Goal: Task Accomplishment & Management: Manage account settings

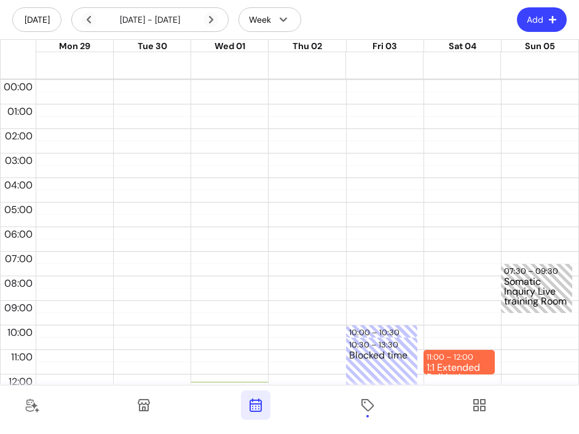
scroll to position [234, 0]
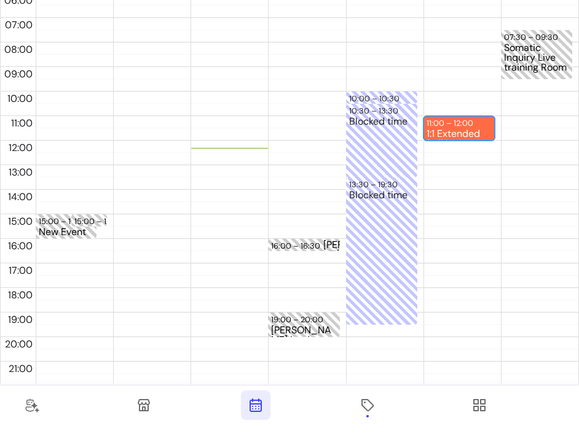
click at [486, 122] on div "11:00 – 12:00 1:1 Extended Reiki - In-Person (60min)" at bounding box center [458, 128] width 71 height 25
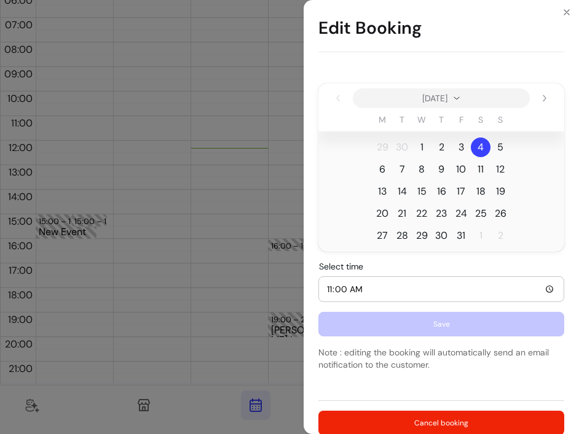
scroll to position [232, 0]
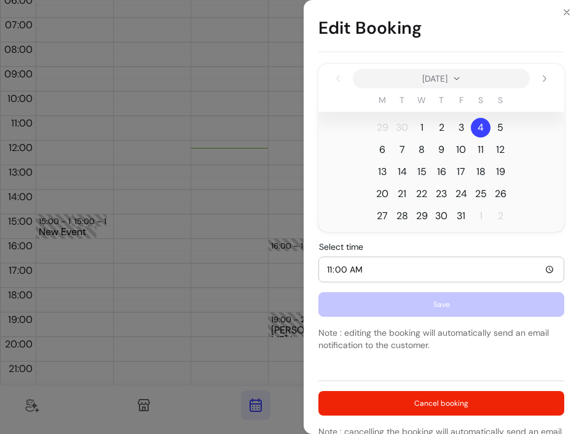
click at [549, 269] on input "11:00" at bounding box center [441, 270] width 230 height 14
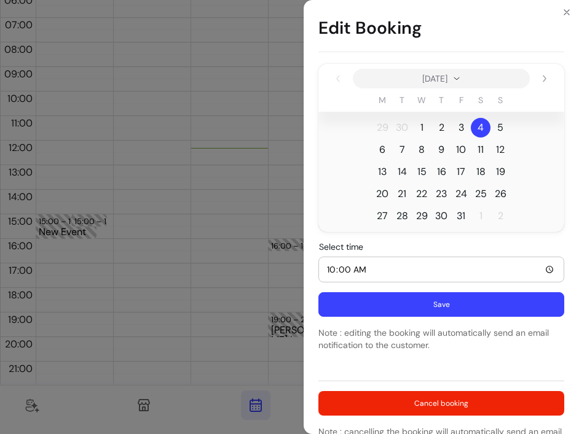
type input "10:00"
click at [423, 301] on button "Save" at bounding box center [441, 305] width 238 height 24
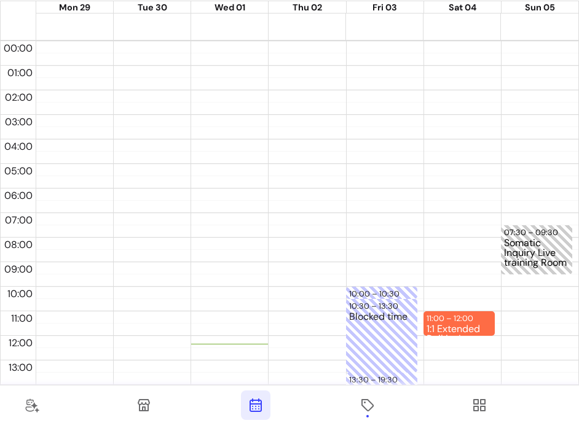
scroll to position [40, 0]
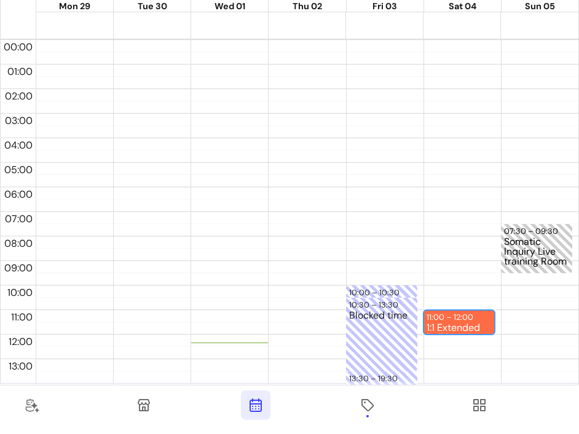
click at [447, 325] on div "1:1 Extended Reiki - In-Person (60min)" at bounding box center [458, 328] width 65 height 10
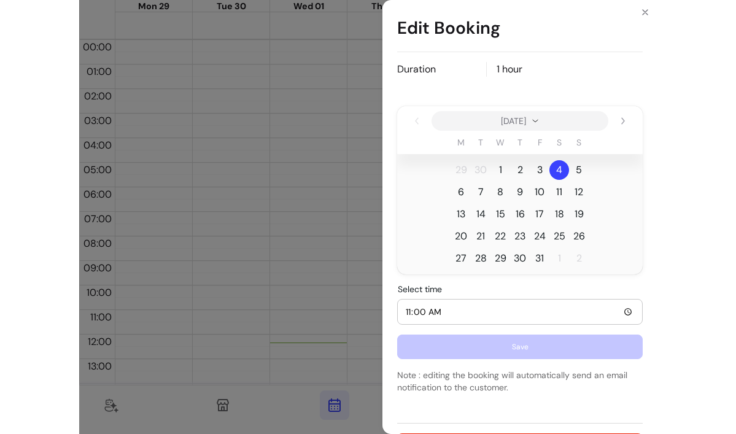
scroll to position [252, 0]
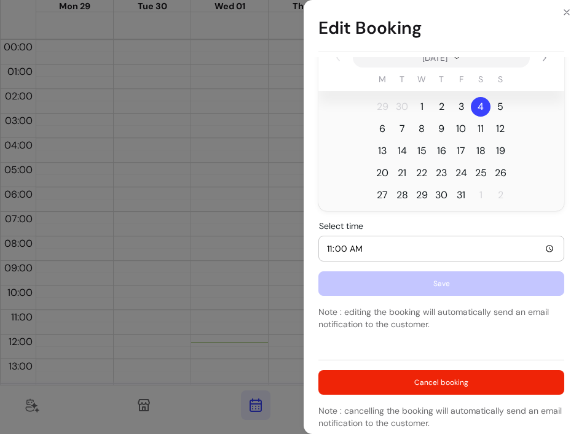
click at [201, 264] on div "Edit Booking 1:1 Extended Reiki - In-Person (60min) Code FL-P6513911 Customer P…" at bounding box center [289, 217] width 579 height 434
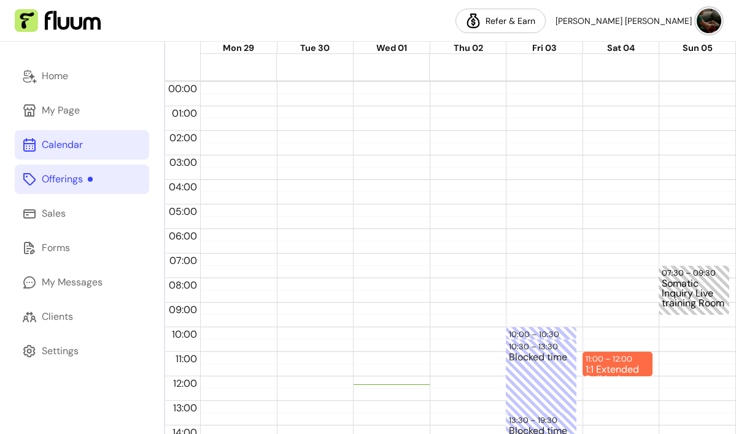
click at [88, 182] on div "Offerings" at bounding box center [67, 179] width 51 height 15
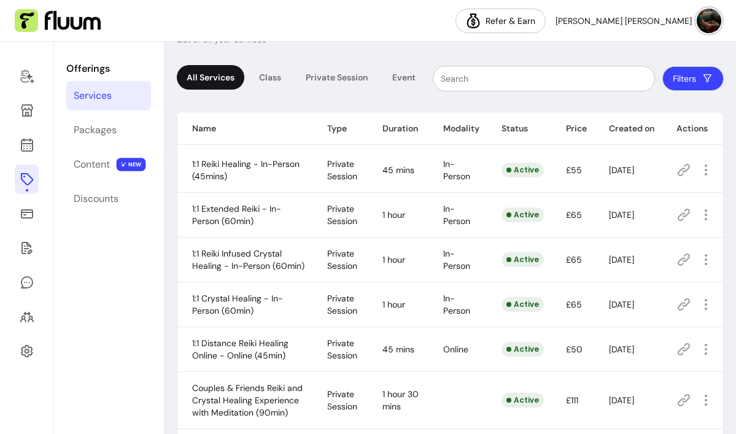
scroll to position [50, 0]
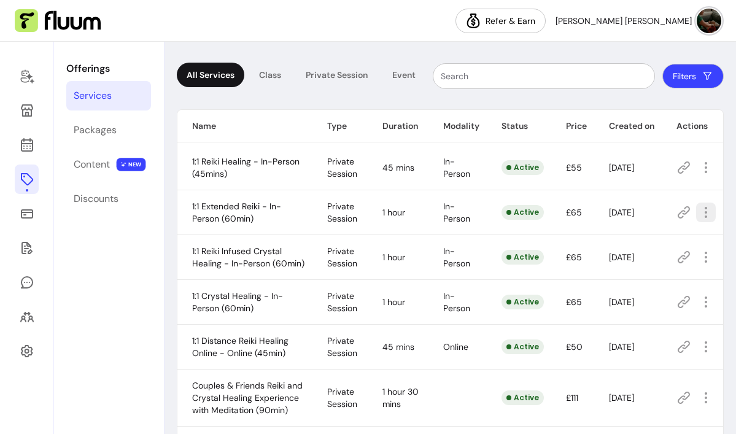
click at [578, 212] on icon "button" at bounding box center [706, 212] width 15 height 15
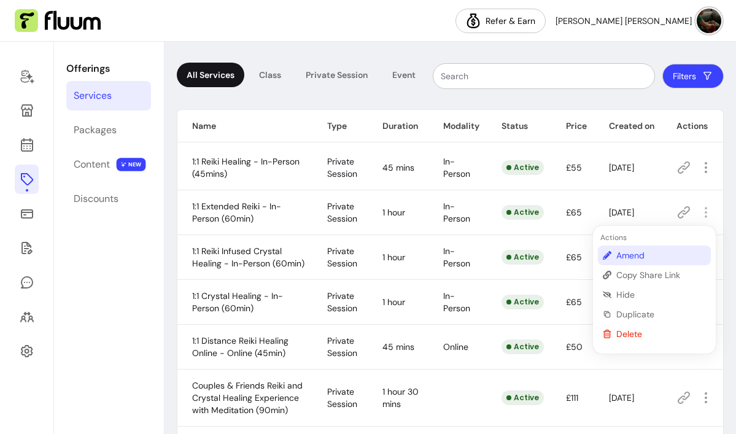
click at [578, 259] on span "Amend" at bounding box center [662, 255] width 90 height 12
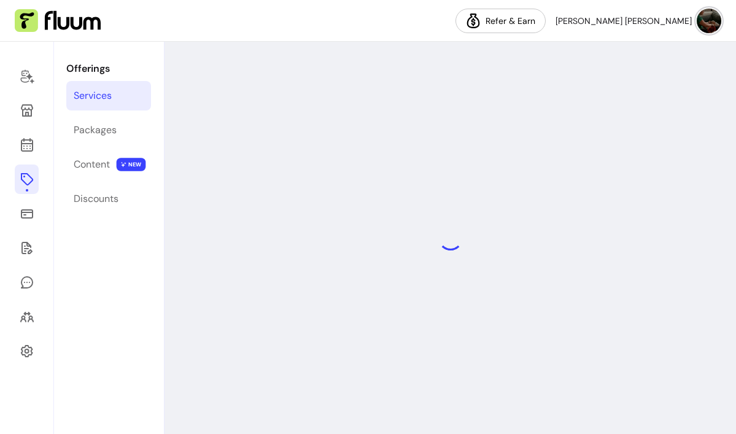
select select "**"
select select "***"
select select "**********"
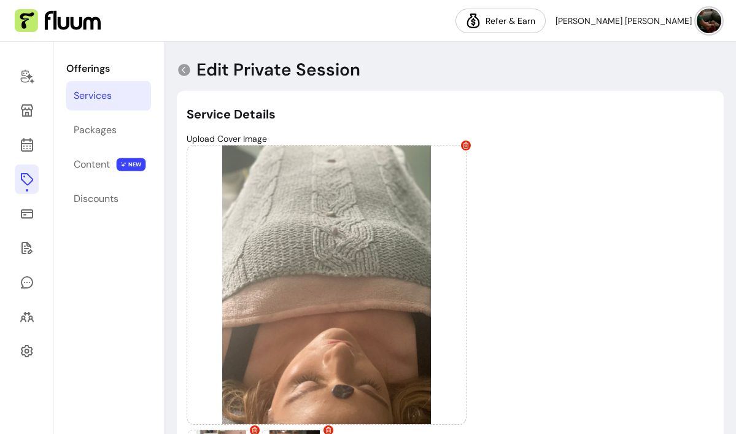
type input "**********"
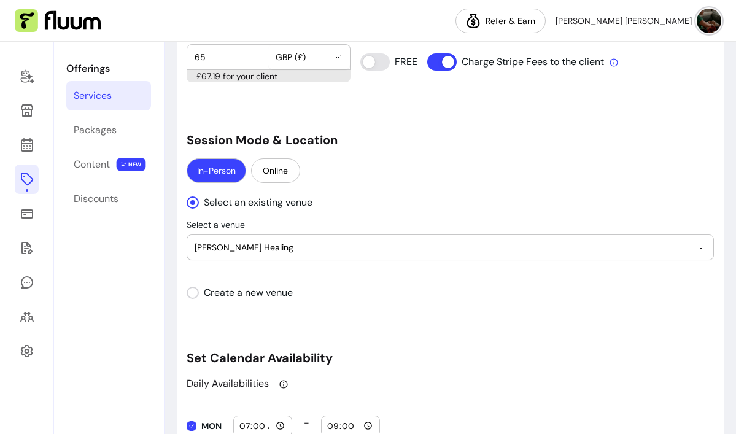
scroll to position [1031, 0]
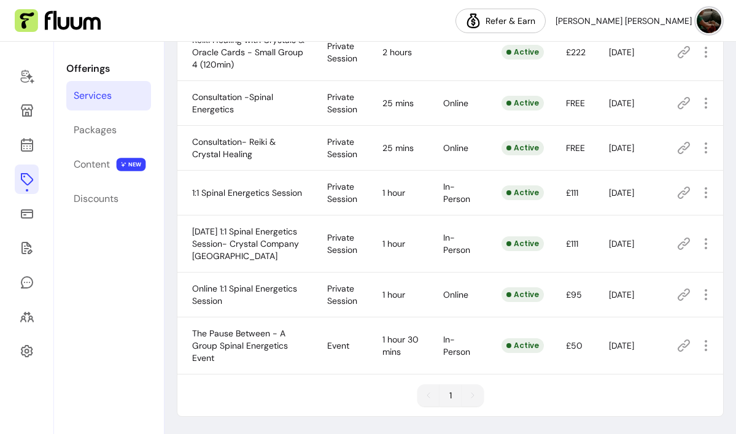
scroll to position [478, 0]
click at [25, 143] on icon at bounding box center [27, 96] width 208 height 175
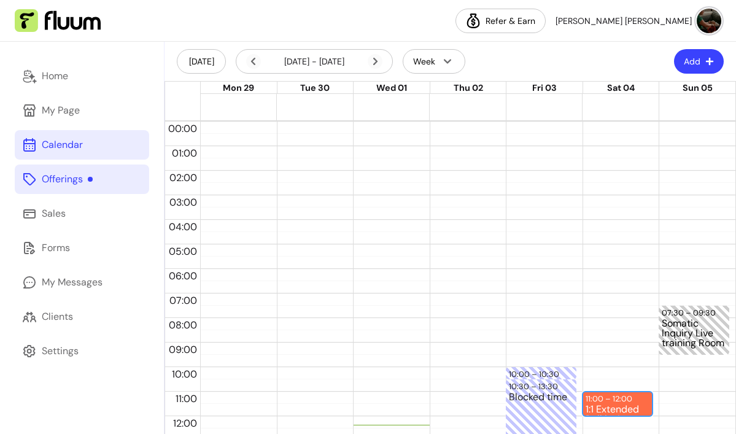
click at [578, 398] on div "11:00 – 12:00 1:1 Extended Reiki - In-Person (60min)" at bounding box center [618, 404] width 71 height 25
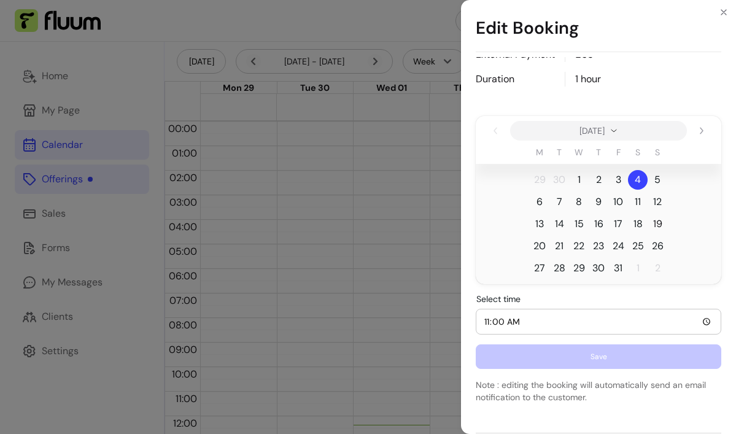
scroll to position [252, 0]
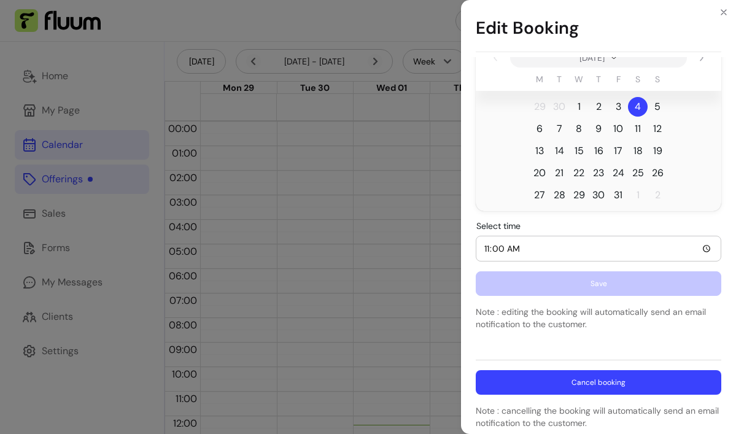
click at [578, 379] on button "Cancel booking" at bounding box center [599, 382] width 246 height 25
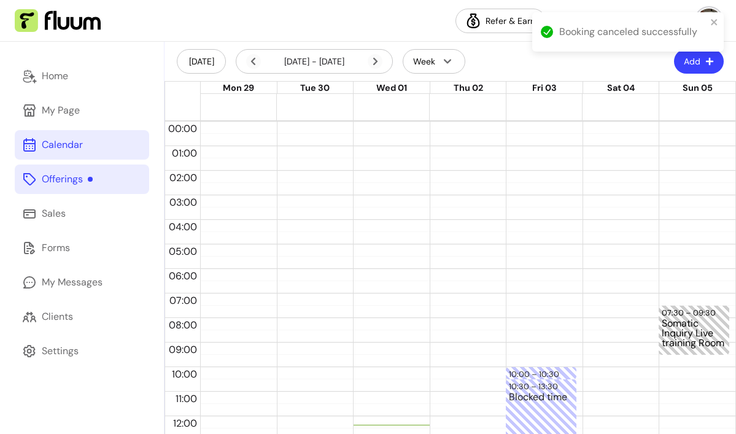
click at [578, 61] on div "Booking canceled successfully" at bounding box center [628, 37] width 197 height 54
click at [578, 63] on button "Add" at bounding box center [699, 61] width 50 height 25
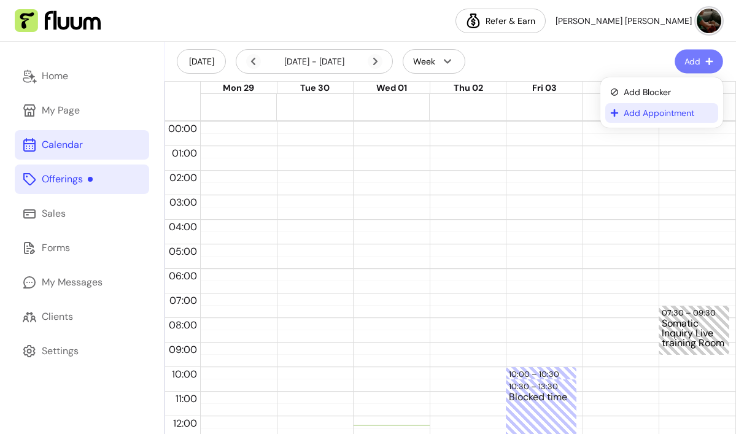
click at [578, 112] on span "Add Appointment" at bounding box center [669, 113] width 90 height 12
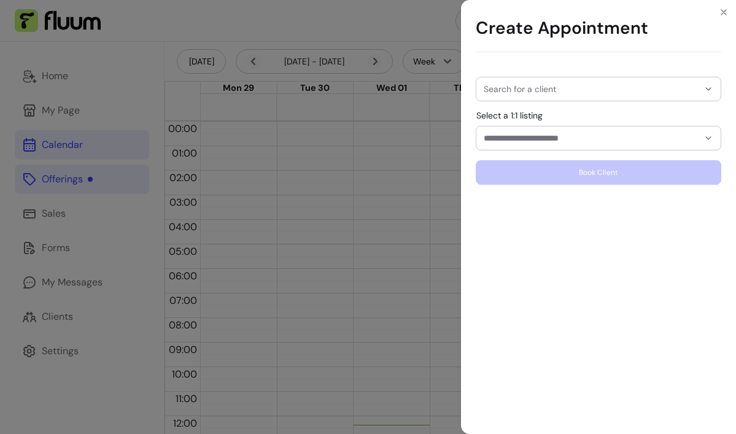
click at [578, 98] on div at bounding box center [599, 88] width 230 height 23
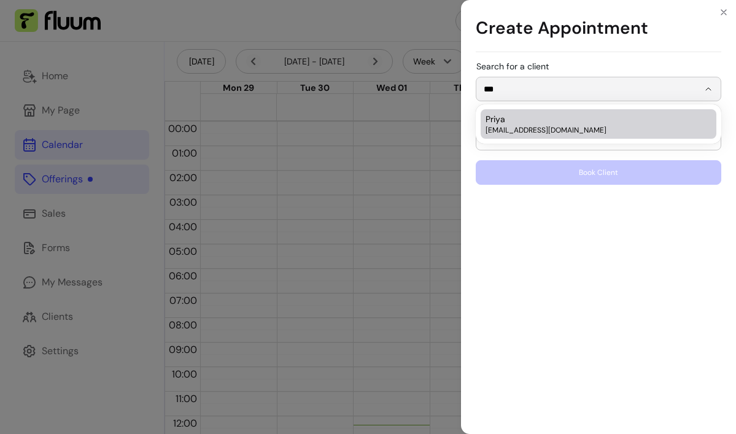
click at [578, 120] on div "Priya priyagandecha@gmail.com" at bounding box center [593, 124] width 214 height 22
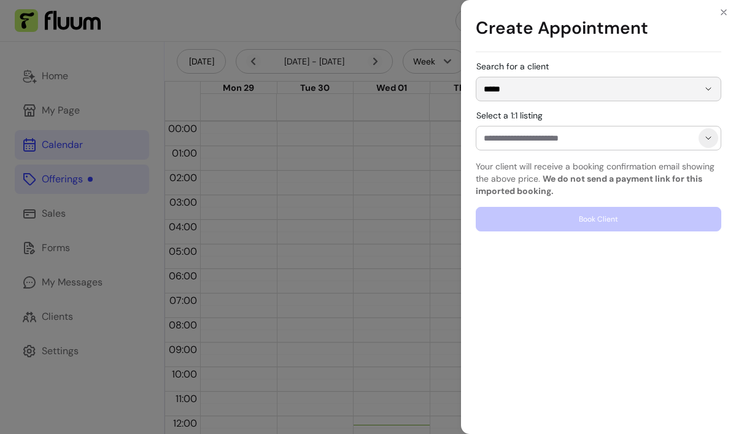
type input "*****"
click at [578, 139] on icon "Show suggestions" at bounding box center [709, 138] width 10 height 10
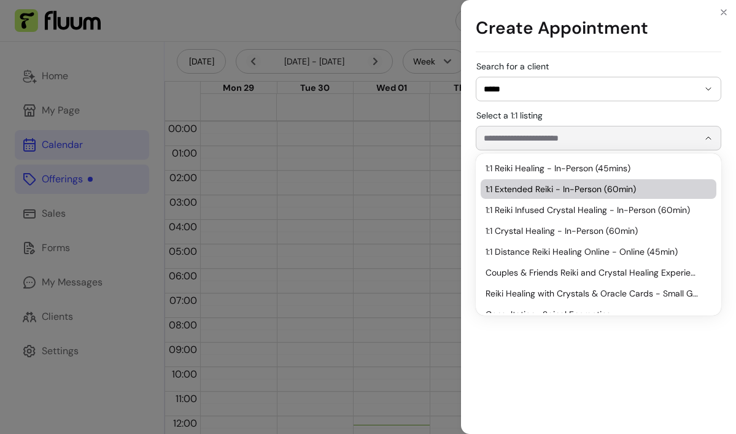
click at [578, 190] on span "1:1 Extended Reiki - In-Person (60min)" at bounding box center [593, 189] width 214 height 12
type input "**********"
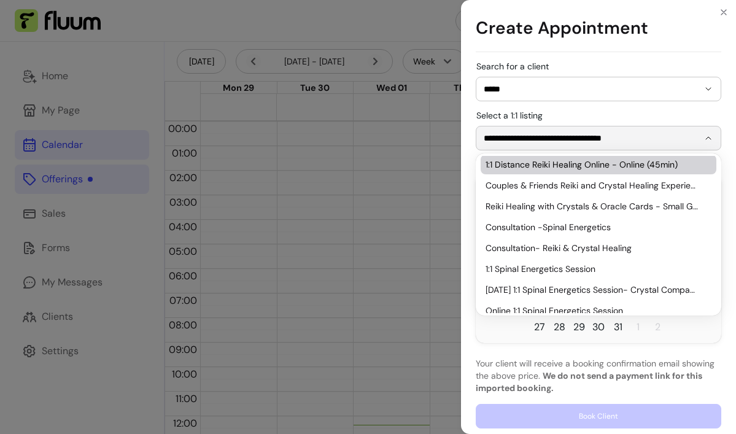
scroll to position [97, 0]
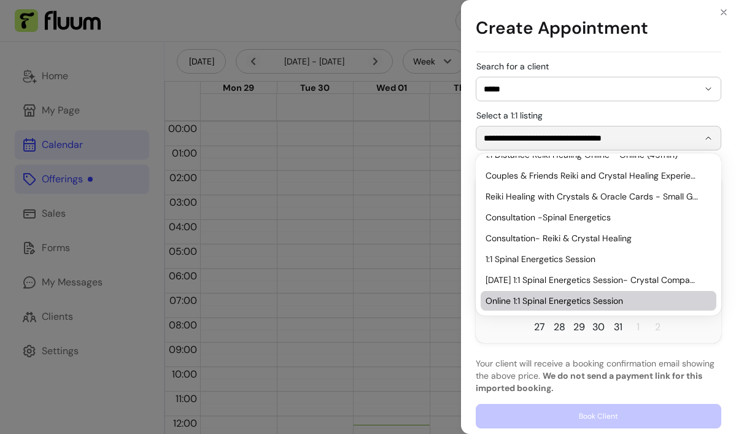
click at [578, 350] on div "**********" at bounding box center [599, 245] width 246 height 367
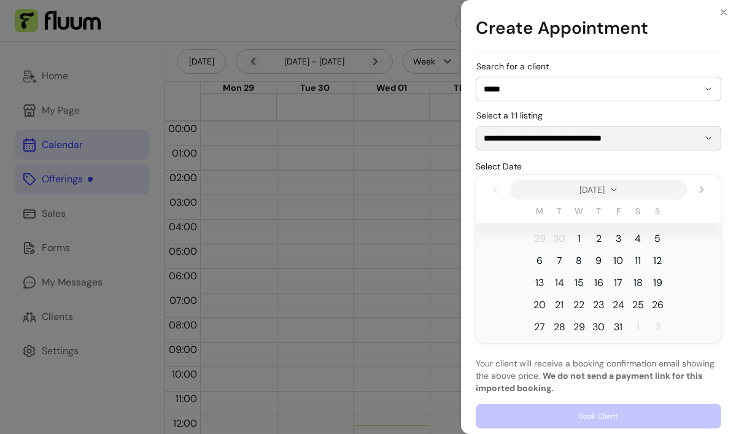
click at [578, 238] on span "4" at bounding box center [638, 239] width 6 height 15
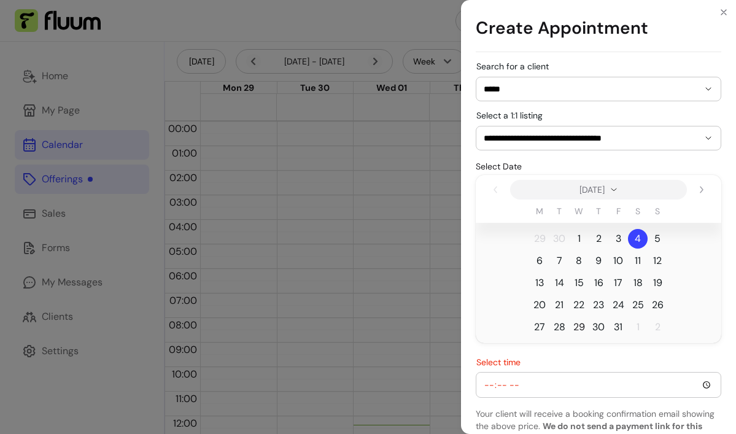
scroll to position [59, 0]
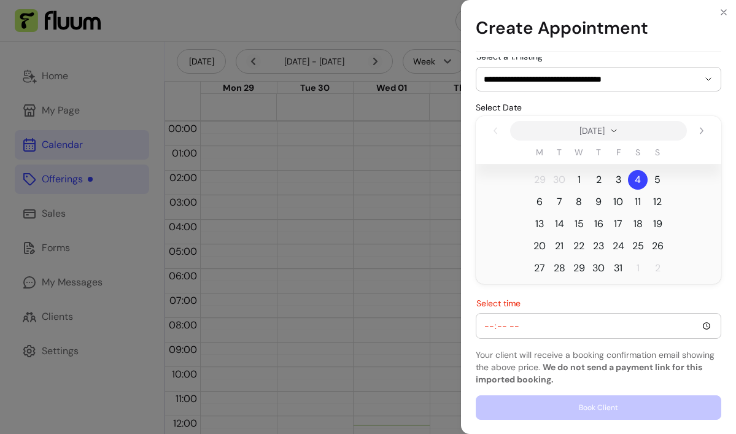
click at [578, 324] on input "Select time" at bounding box center [599, 326] width 230 height 14
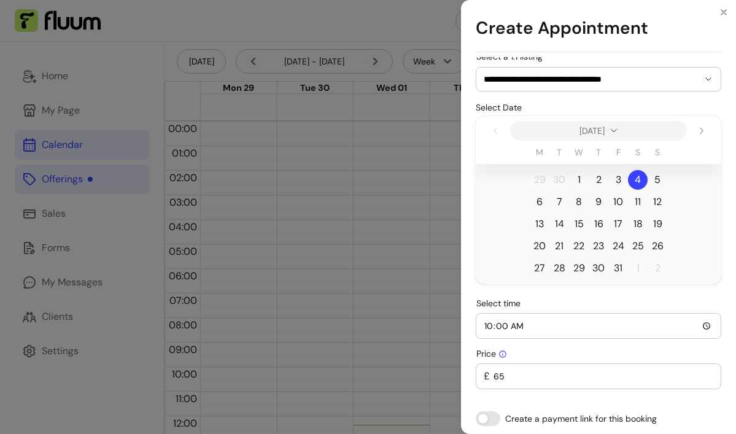
type input "10:00"
click at [578, 349] on div "Price £ 65" at bounding box center [599, 369] width 246 height 41
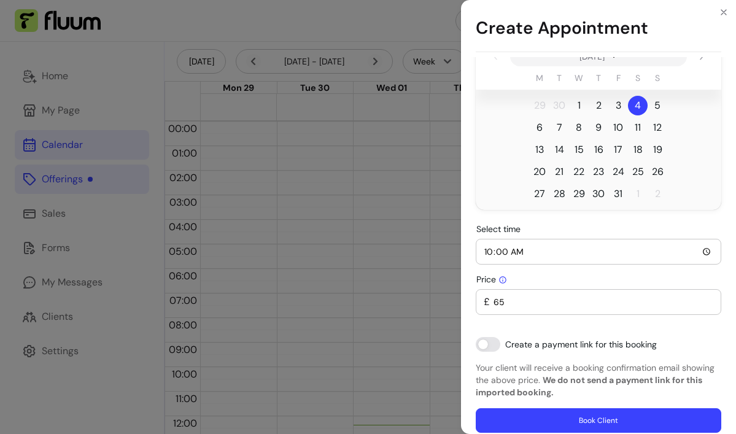
scroll to position [146, 0]
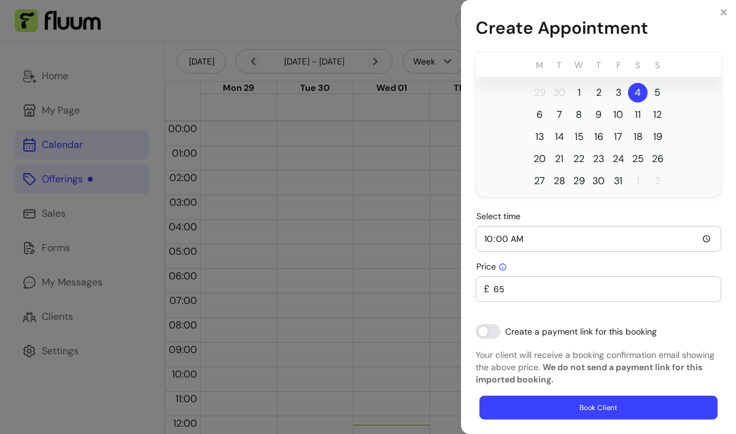
click at [578, 408] on button "Book Client" at bounding box center [599, 408] width 238 height 24
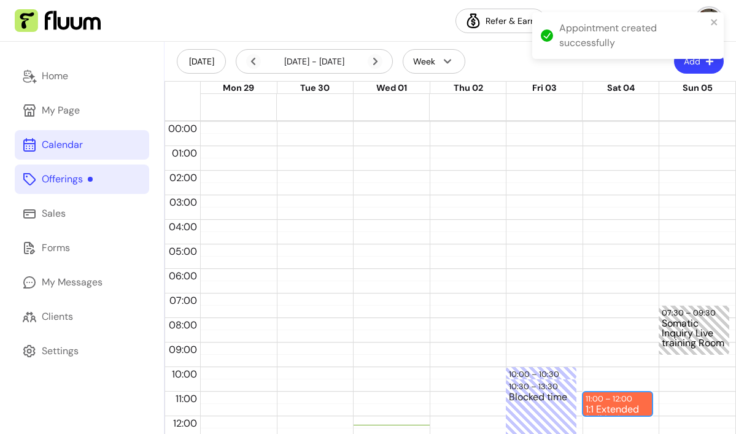
click at [578, 405] on div "1:1 Extended Reiki - In-Person (60min)" at bounding box center [618, 410] width 64 height 10
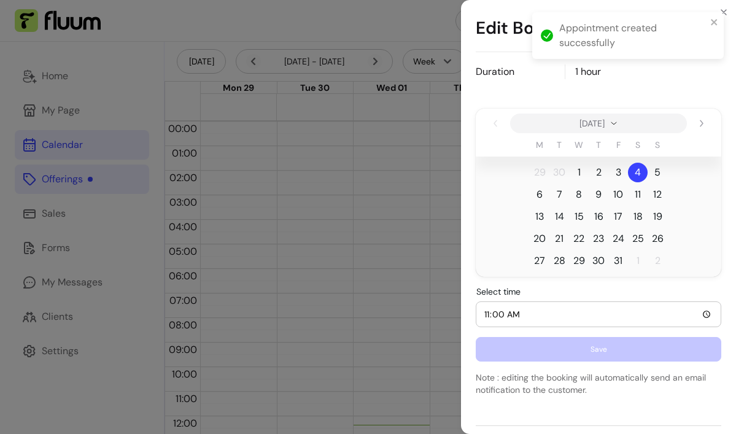
scroll to position [252, 0]
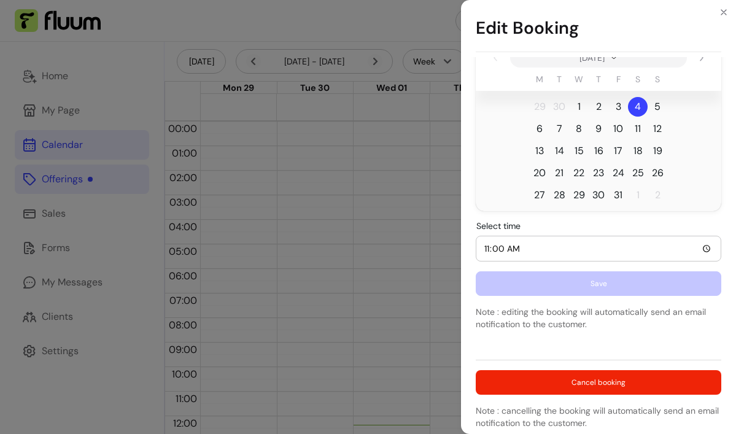
click at [353, 281] on div "Edit Booking 1:1 Extended Reiki - In-Person (60min) Code FL-P1256797 Customer P…" at bounding box center [368, 217] width 736 height 434
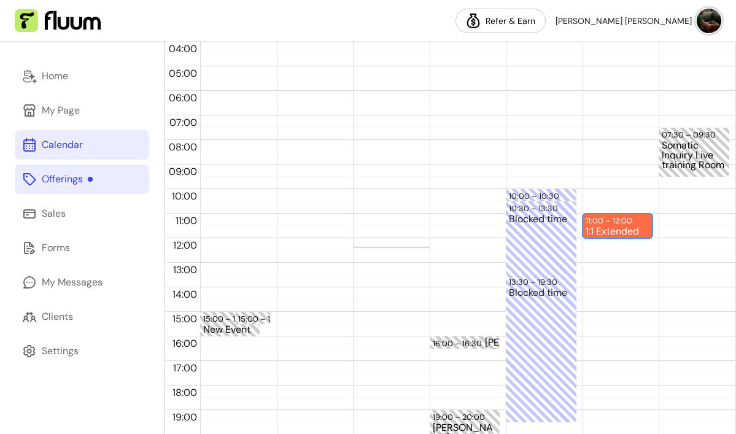
scroll to position [190, 0]
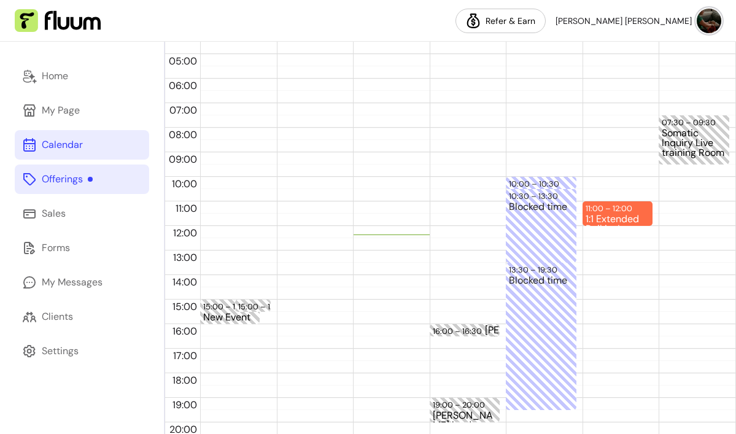
click at [578, 181] on div "11:00 – 12:00 1:1 Extended Reiki - In-Person (60min)" at bounding box center [618, 226] width 71 height 590
click at [578, 168] on div "11:00 – 12:00 1:1 Extended Reiki - In-Person (60min)" at bounding box center [618, 226] width 71 height 590
click at [578, 199] on div "11:00 – 12:00 1:1 Extended Reiki - In-Person (60min)" at bounding box center [618, 226] width 71 height 590
click at [578, 190] on div "11:00 – 12:00 1:1 Extended Reiki - In-Person (60min)" at bounding box center [618, 226] width 71 height 590
drag, startPoint x: 605, startPoint y: 209, endPoint x: 604, endPoint y: 189, distance: 19.7
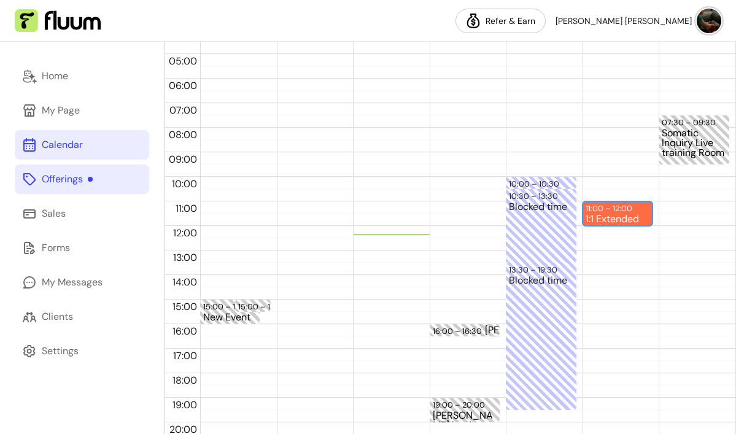
click at [578, 189] on div "11:00 – 12:00 1:1 Extended Reiki - In-Person (60min)" at bounding box center [618, 226] width 71 height 590
click at [578, 192] on div "10:30 – 11:00" at bounding box center [618, 196] width 64 height 12
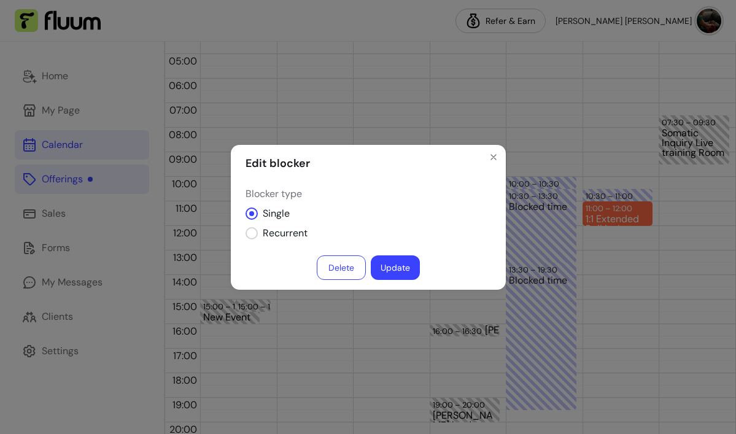
click at [348, 268] on button "Delete" at bounding box center [341, 268] width 49 height 25
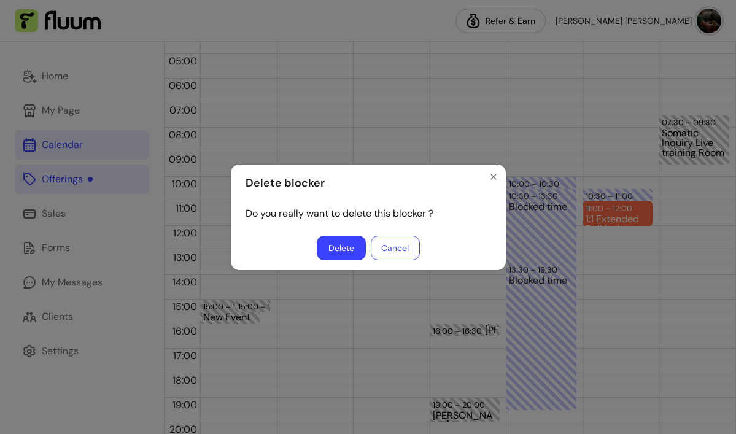
click at [344, 244] on button "Delete" at bounding box center [341, 248] width 49 height 25
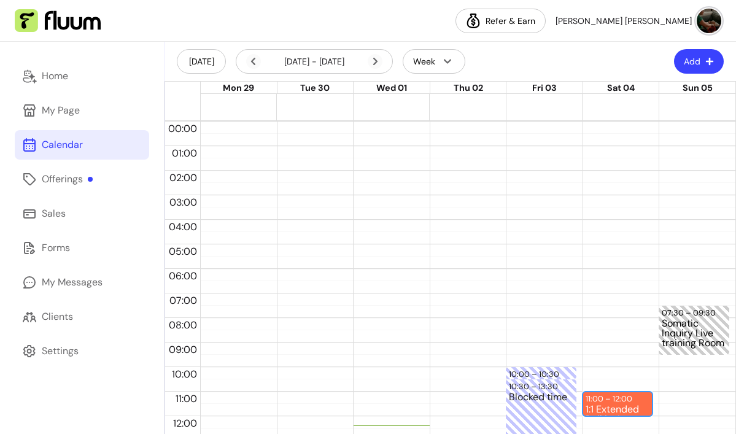
click at [623, 405] on div "1:1 Extended Reiki - In-Person (60min)" at bounding box center [618, 410] width 64 height 10
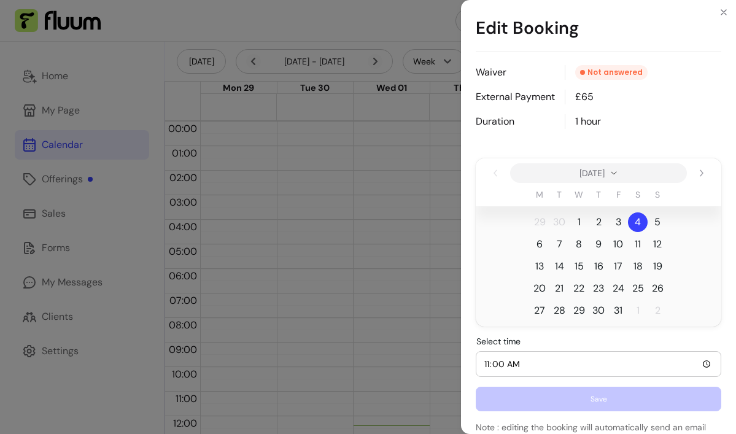
scroll to position [252, 0]
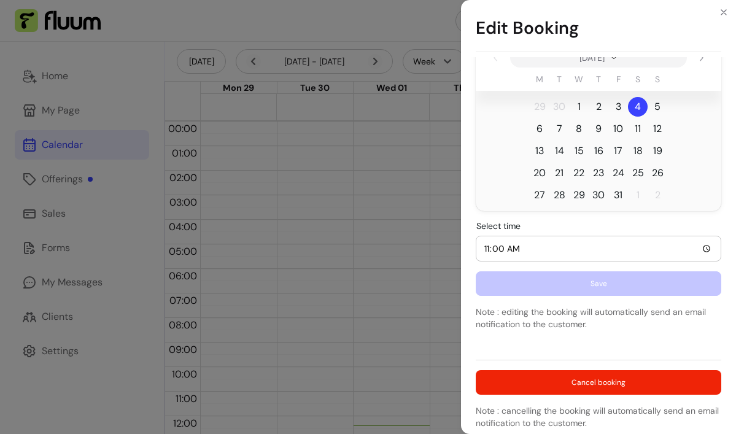
click at [704, 250] on input "11:00" at bounding box center [599, 249] width 230 height 14
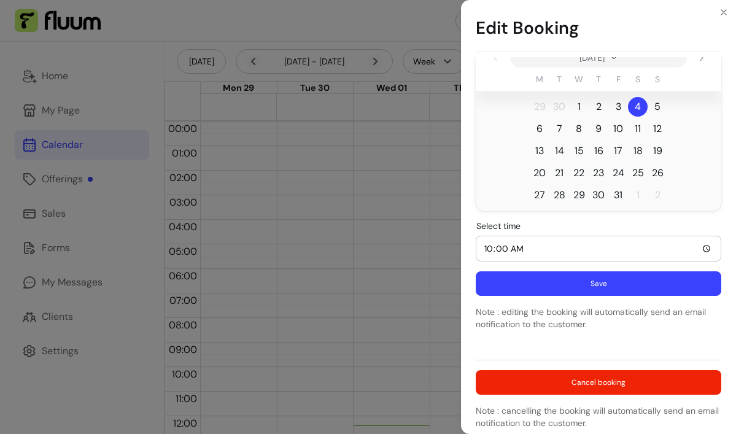
type input "10:00"
click at [593, 288] on button "Save" at bounding box center [599, 284] width 238 height 24
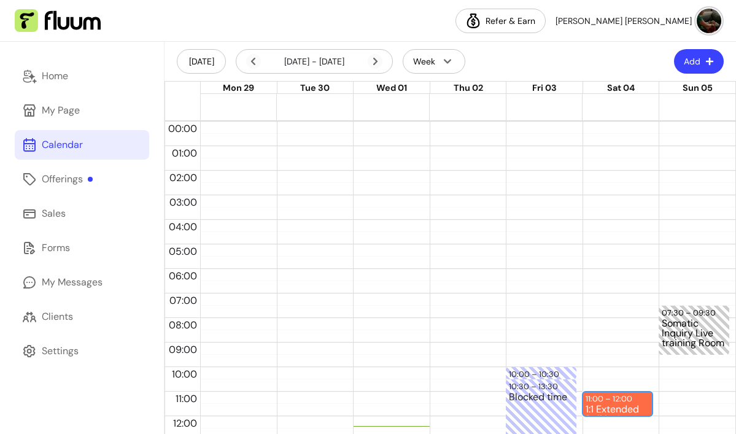
click at [622, 412] on div "1:1 Extended Reiki - In-Person (60min)" at bounding box center [618, 410] width 64 height 10
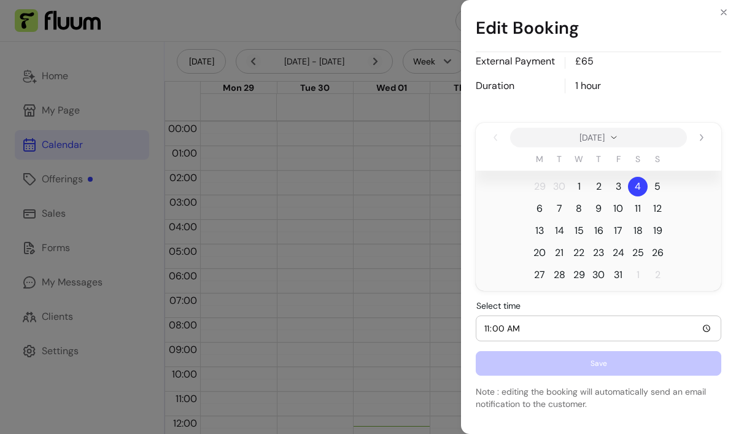
scroll to position [252, 0]
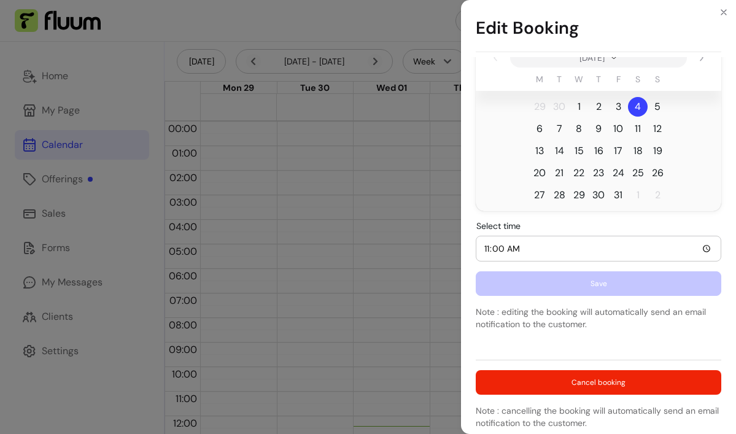
click at [706, 248] on input "11:00" at bounding box center [599, 249] width 230 height 14
click at [397, 267] on div "Edit Booking 1:1 Extended Reiki - In-Person (60min) Code FL-P1256797 Customer P…" at bounding box center [368, 217] width 736 height 434
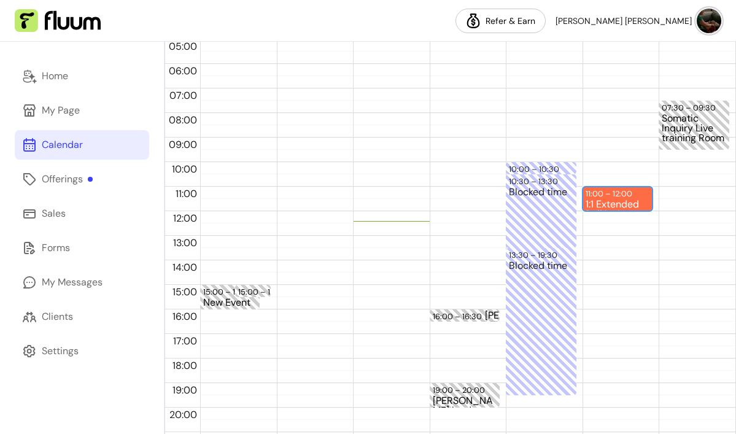
scroll to position [208, 0]
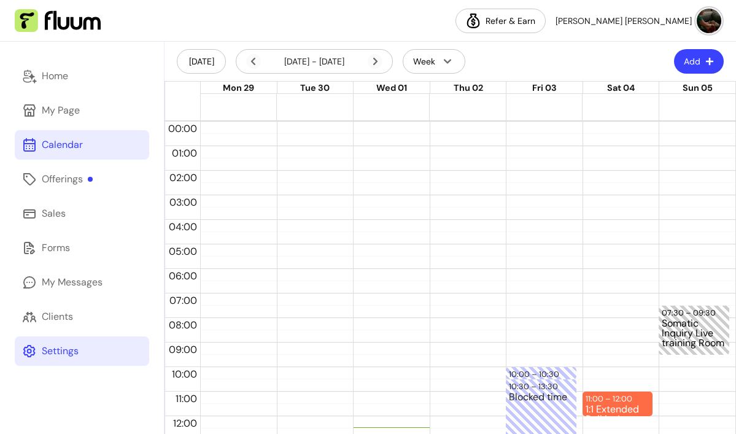
click at [58, 350] on div "Settings" at bounding box center [60, 351] width 37 height 15
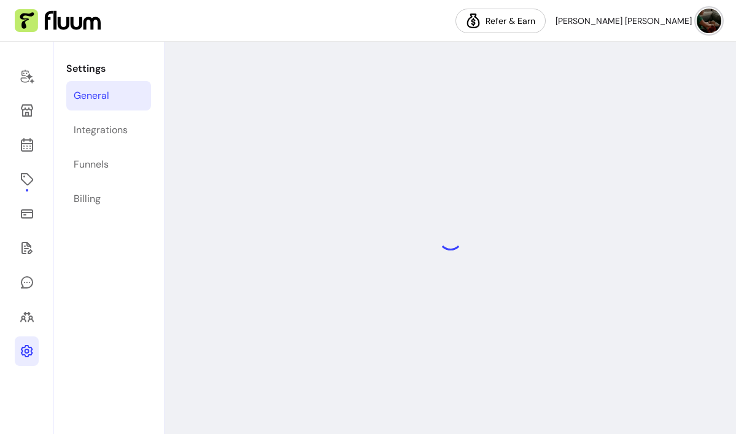
select select "**********"
select select "***"
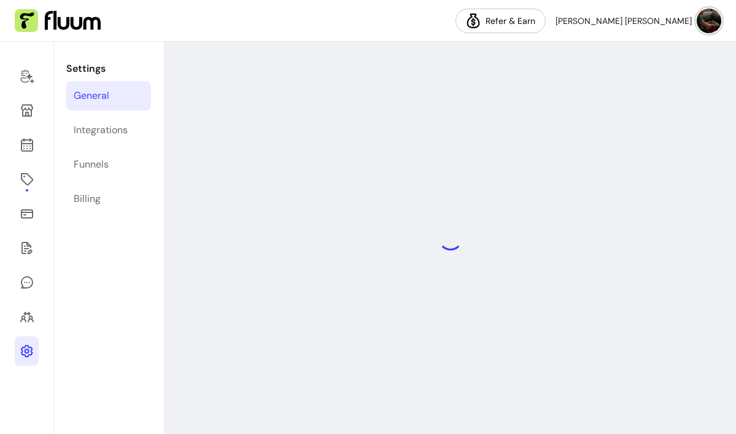
select select "***"
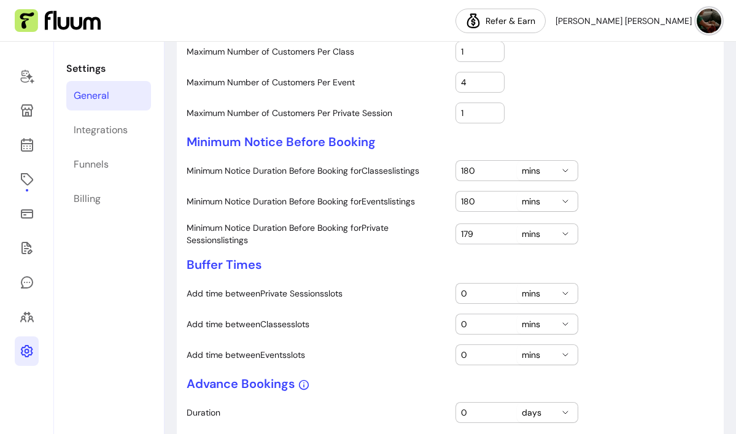
scroll to position [337, 0]
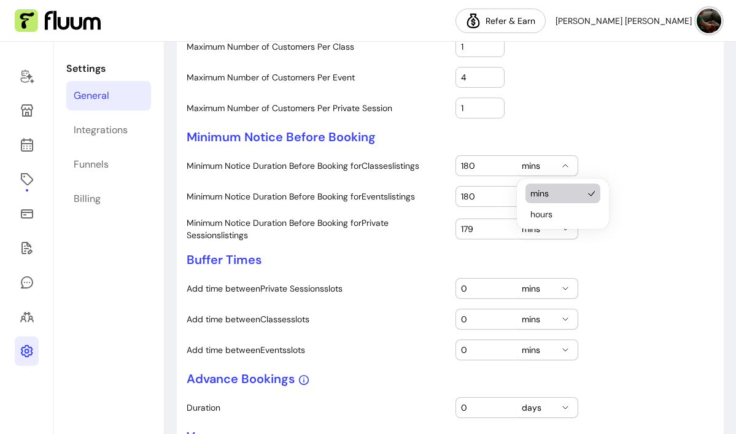
click at [566, 167] on icon "button" at bounding box center [566, 166] width 10 height 10
click at [502, 168] on input "179" at bounding box center [486, 166] width 51 height 12
click at [504, 169] on input "178" at bounding box center [486, 166] width 51 height 12
click at [504, 169] on input "177" at bounding box center [486, 166] width 51 height 12
click at [504, 169] on input "176" at bounding box center [486, 166] width 51 height 12
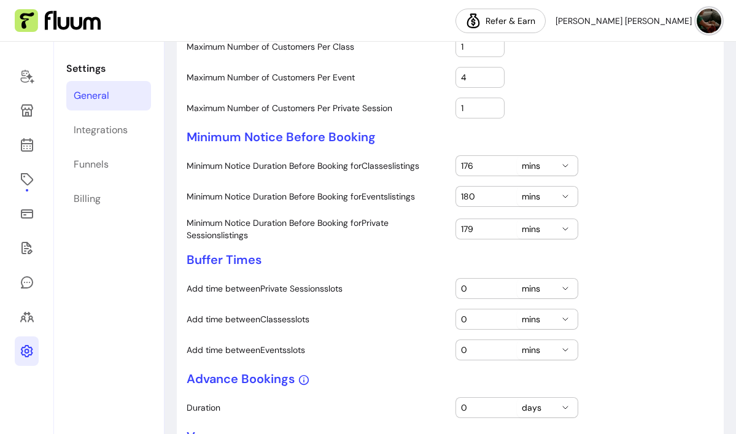
click at [477, 165] on input "176" at bounding box center [486, 166] width 51 height 12
type input "180"
click at [416, 289] on label "Add time between Private Sessions slots" at bounding box center [316, 289] width 259 height 12
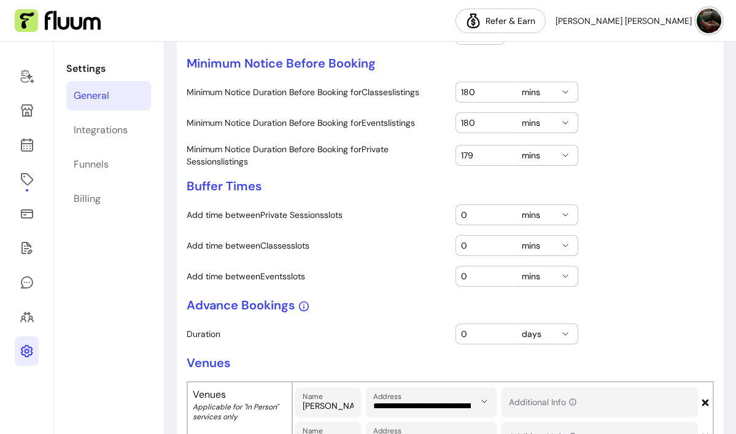
scroll to position [412, 0]
click at [566, 215] on icon "button" at bounding box center [566, 214] width 10 height 10
click at [494, 221] on div "0" at bounding box center [486, 215] width 51 height 20
type input "30"
click at [641, 287] on div "**********" at bounding box center [451, 248] width 528 height 752
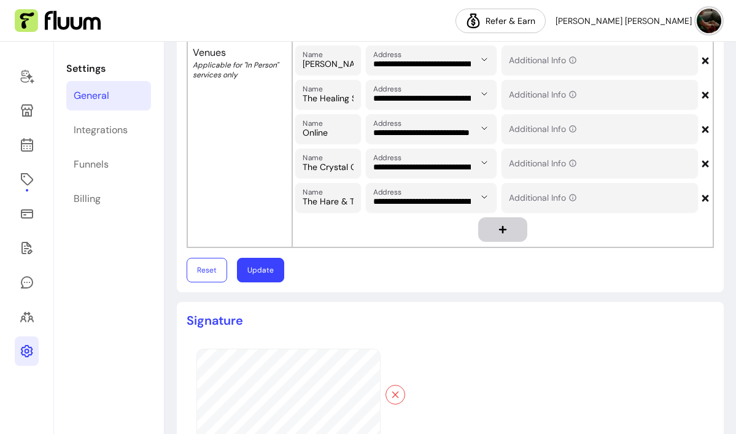
scroll to position [764, 0]
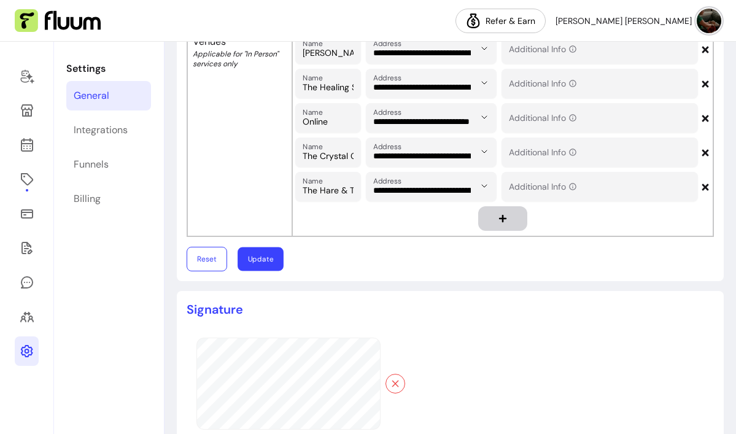
click at [262, 267] on button "Update" at bounding box center [261, 260] width 46 height 24
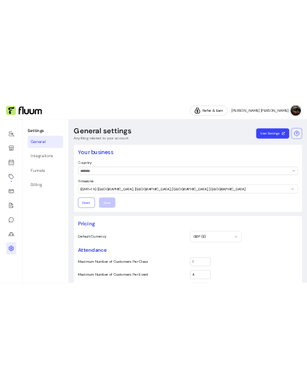
scroll to position [2, 0]
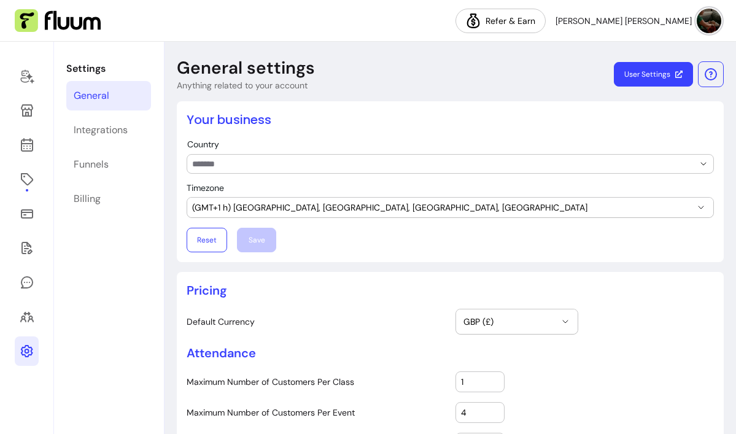
click at [346, 165] on input "Country" at bounding box center [433, 164] width 482 height 12
click at [348, 133] on div "**********" at bounding box center [451, 181] width 528 height 141
